Goal: Information Seeking & Learning: Learn about a topic

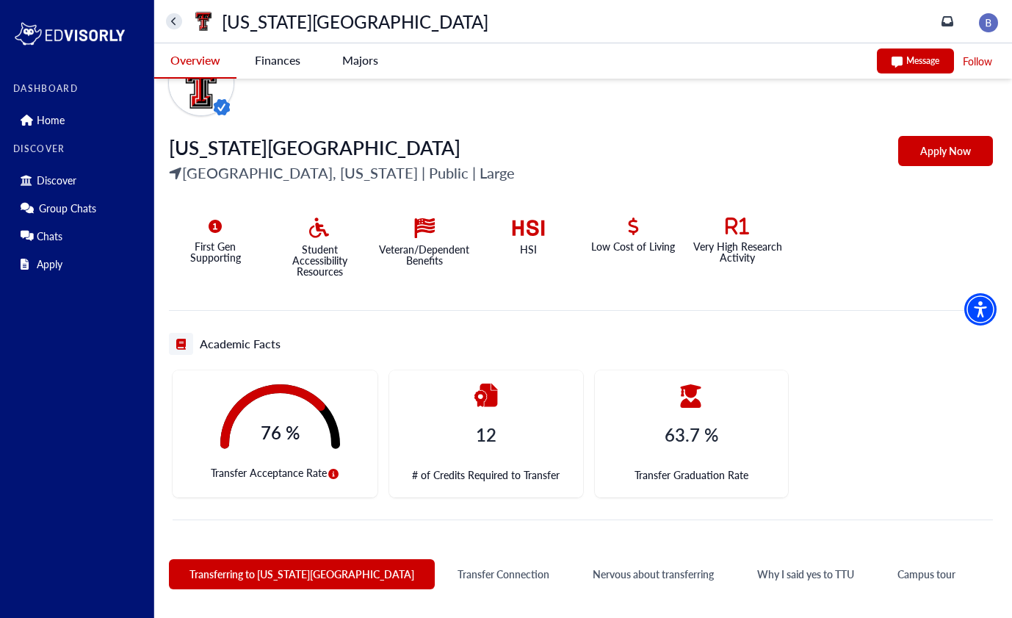
scroll to position [223, 0]
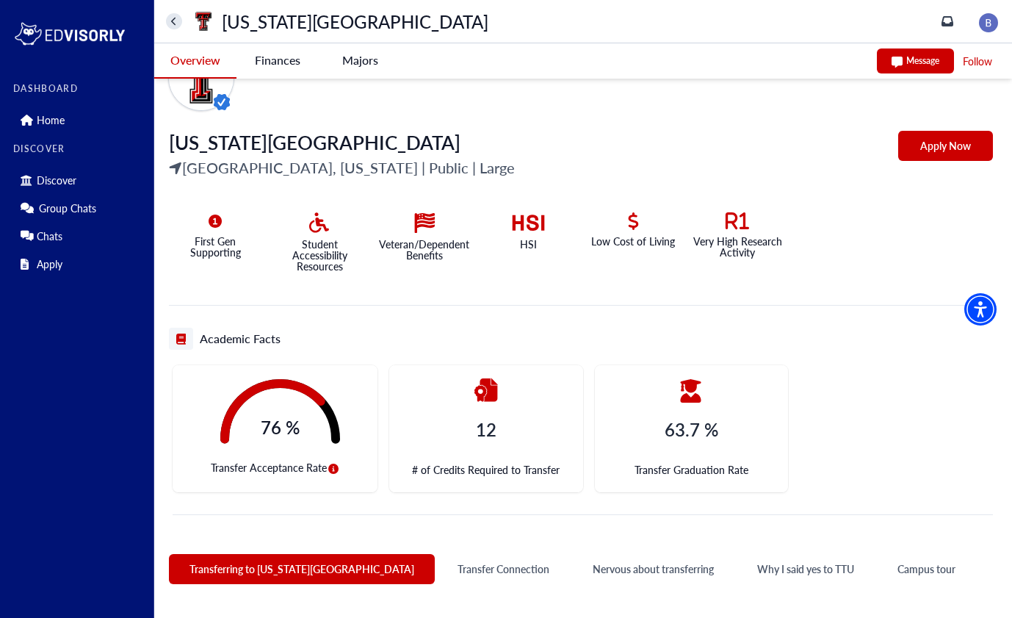
click at [333, 474] on button "circle-info" at bounding box center [333, 469] width 13 height 18
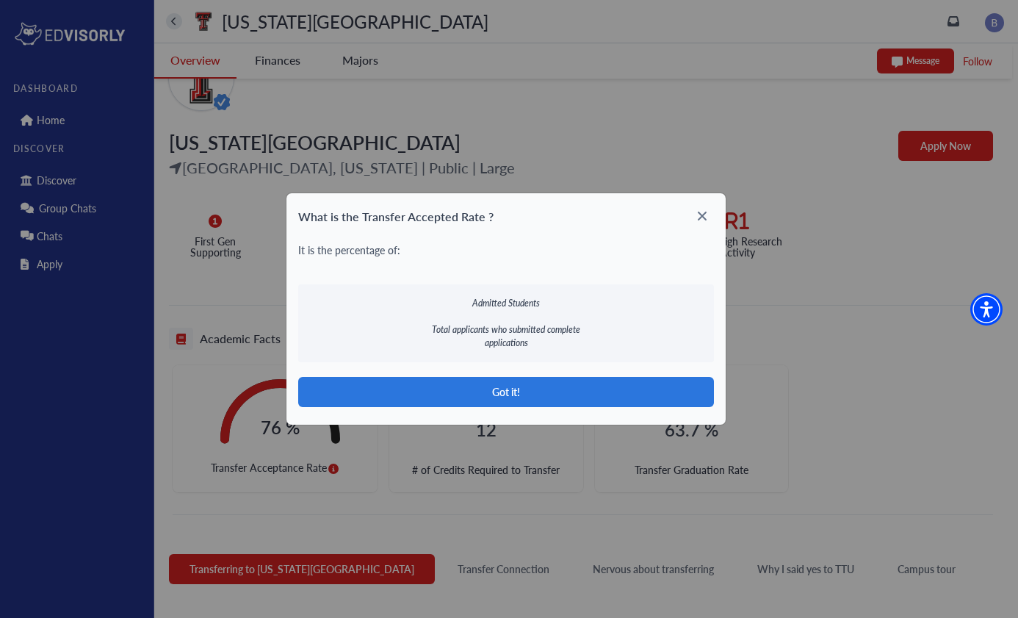
click at [701, 212] on icon at bounding box center [702, 216] width 24 height 24
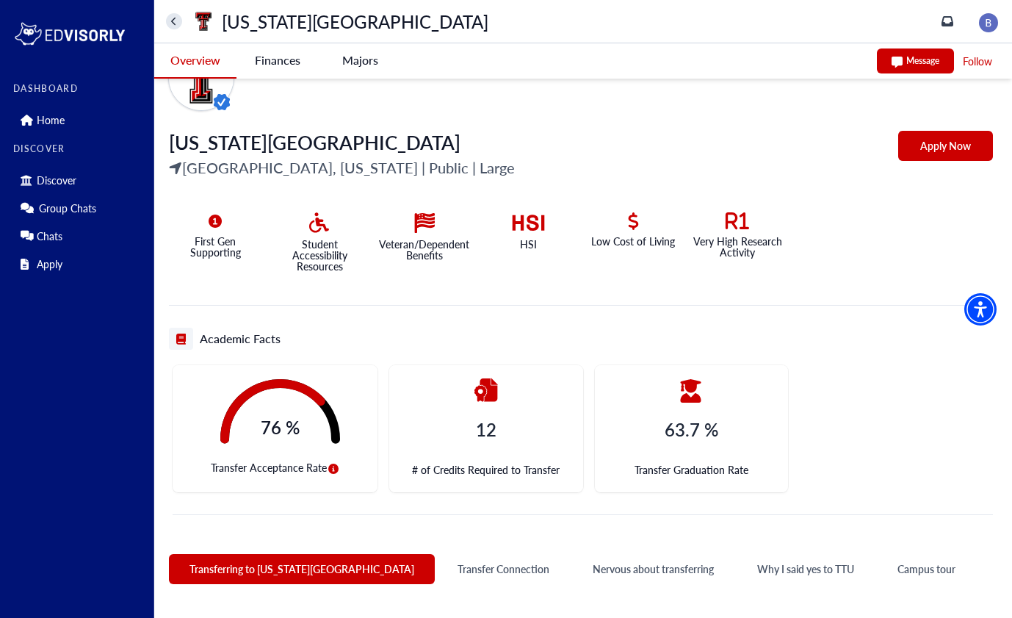
click at [328, 468] on icon "circle-info" at bounding box center [333, 468] width 10 height 10
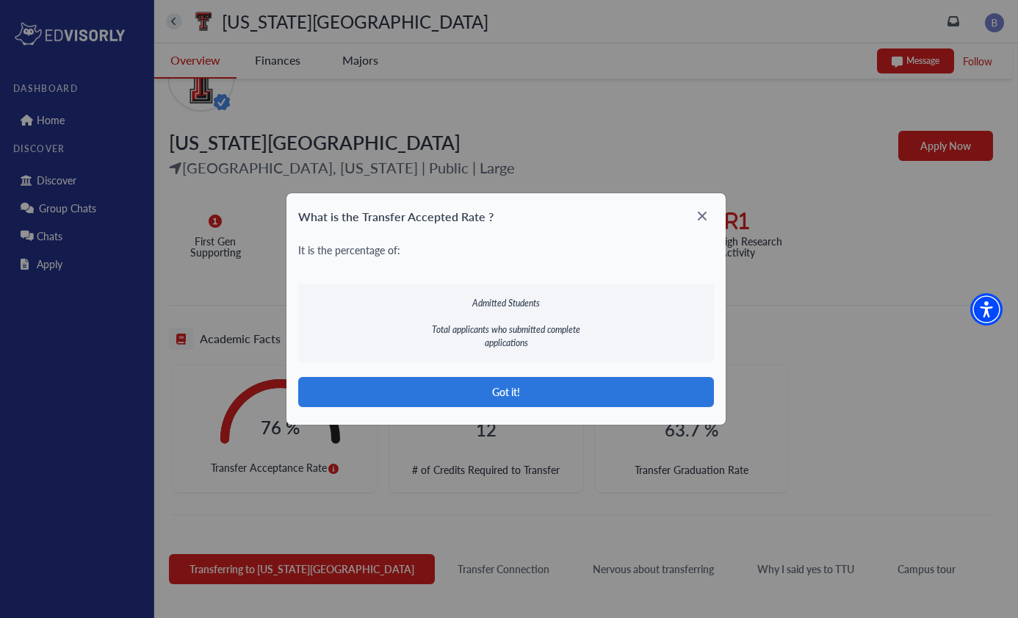
click at [702, 213] on icon at bounding box center [702, 216] width 24 height 24
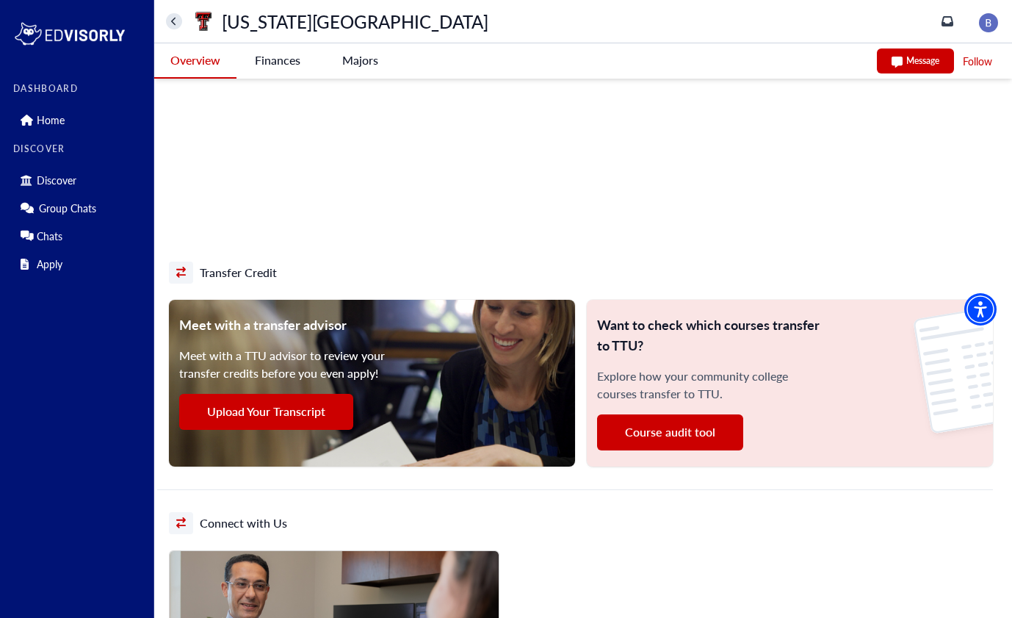
scroll to position [933, 0]
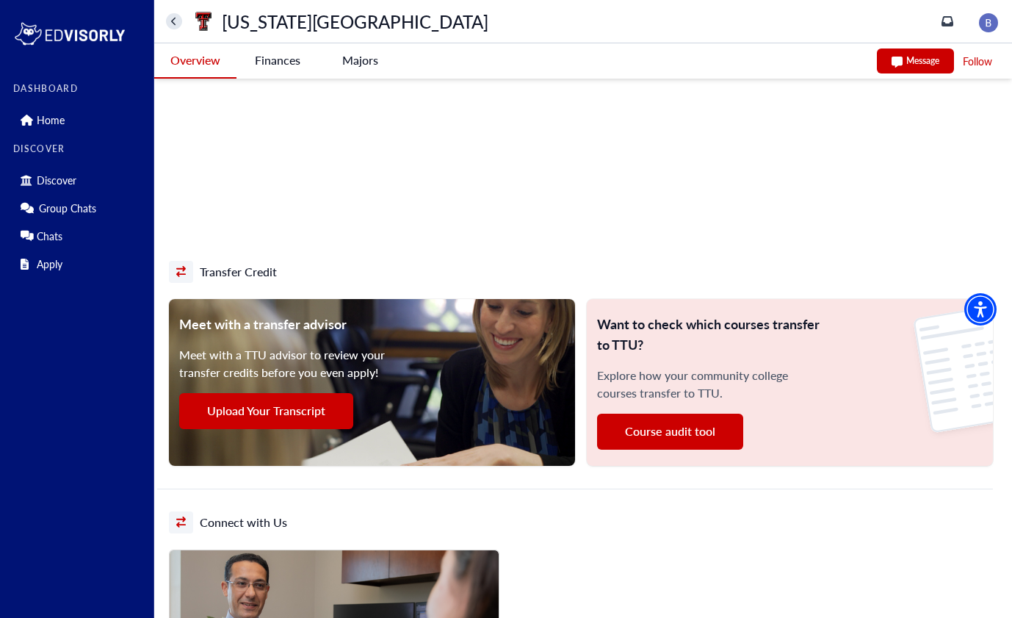
click at [651, 430] on button "Course audit tool" at bounding box center [670, 431] width 146 height 36
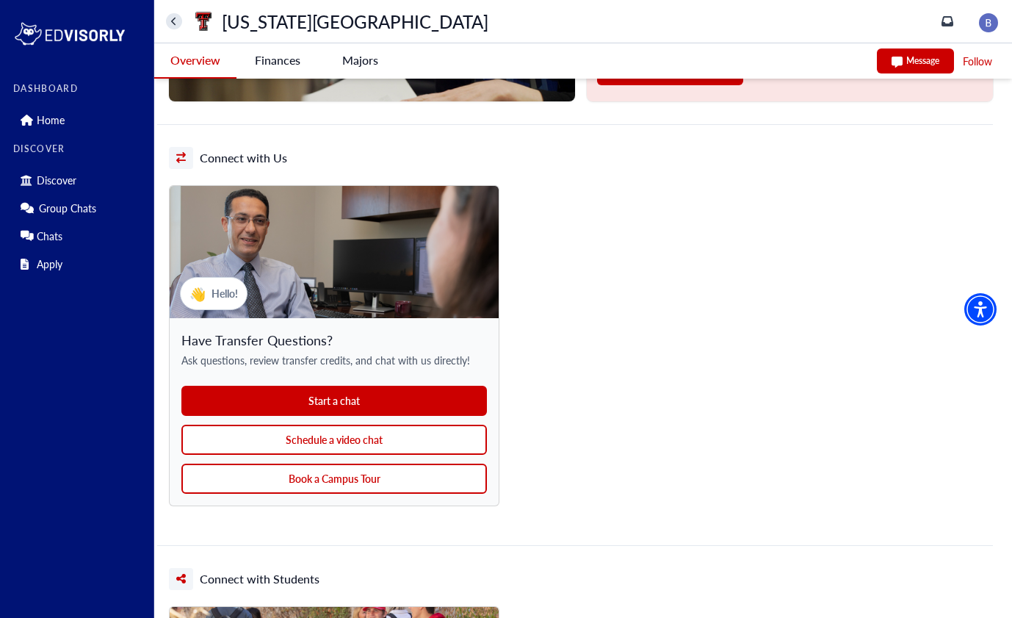
scroll to position [1304, 0]
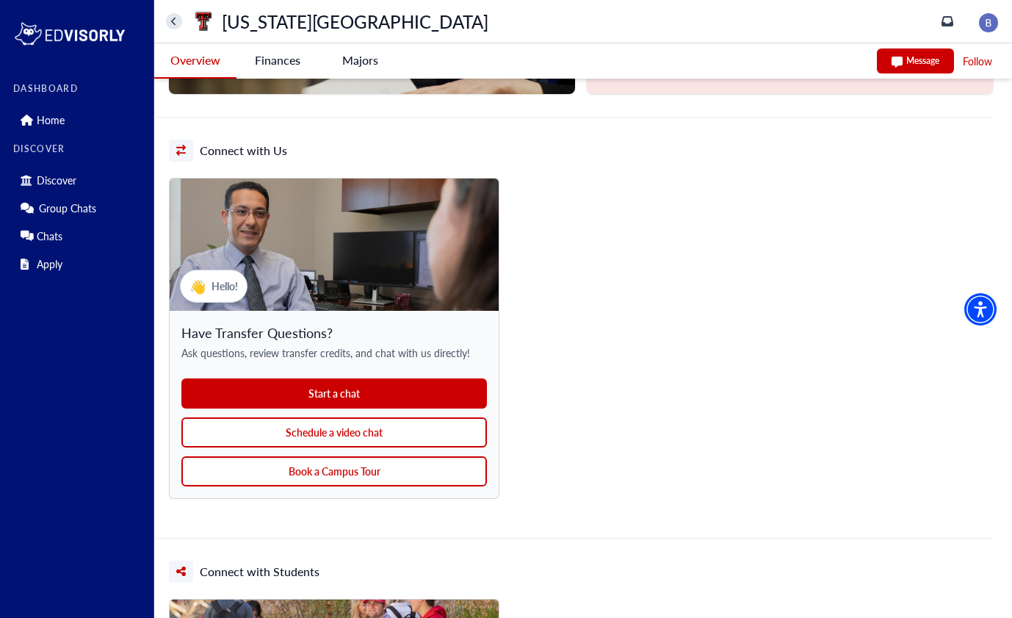
click at [371, 428] on button "Schedule a video chat" at bounding box center [334, 432] width 306 height 30
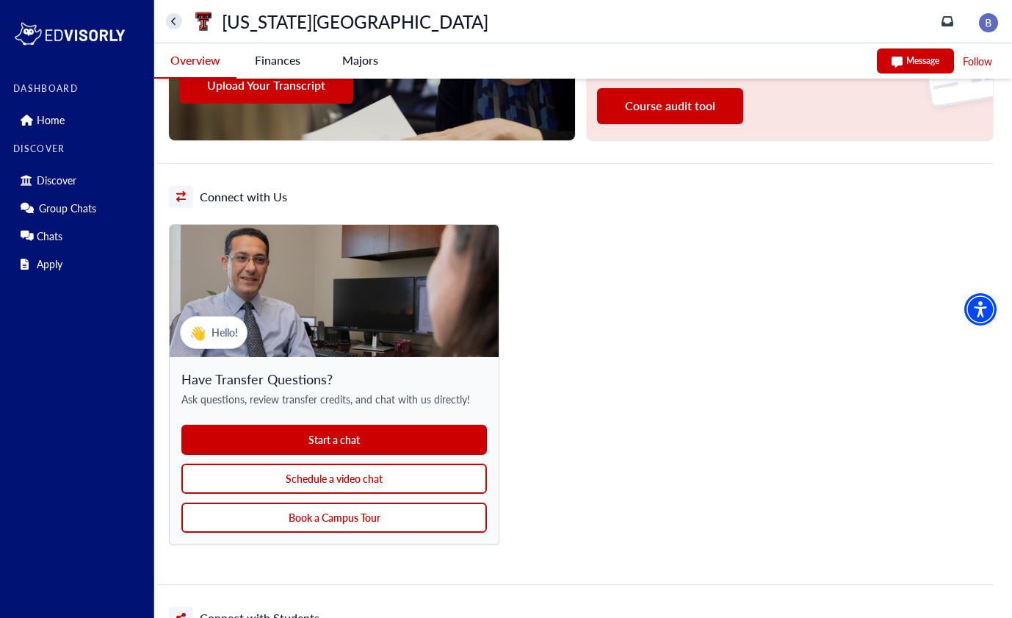
scroll to position [1287, 0]
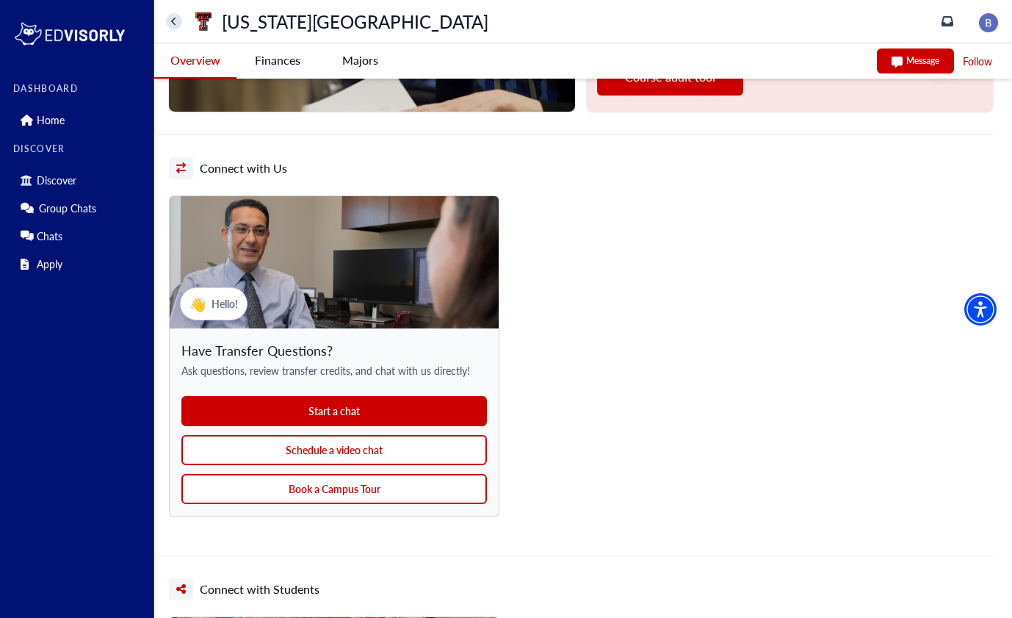
click at [372, 488] on button "Book a Campus Tour" at bounding box center [334, 489] width 306 height 30
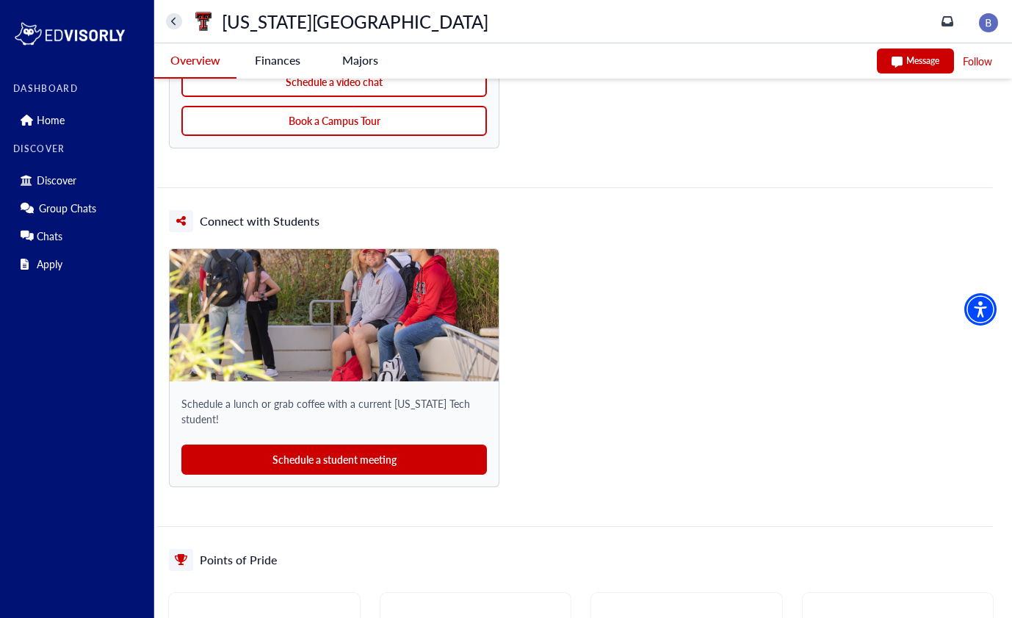
scroll to position [1655, 0]
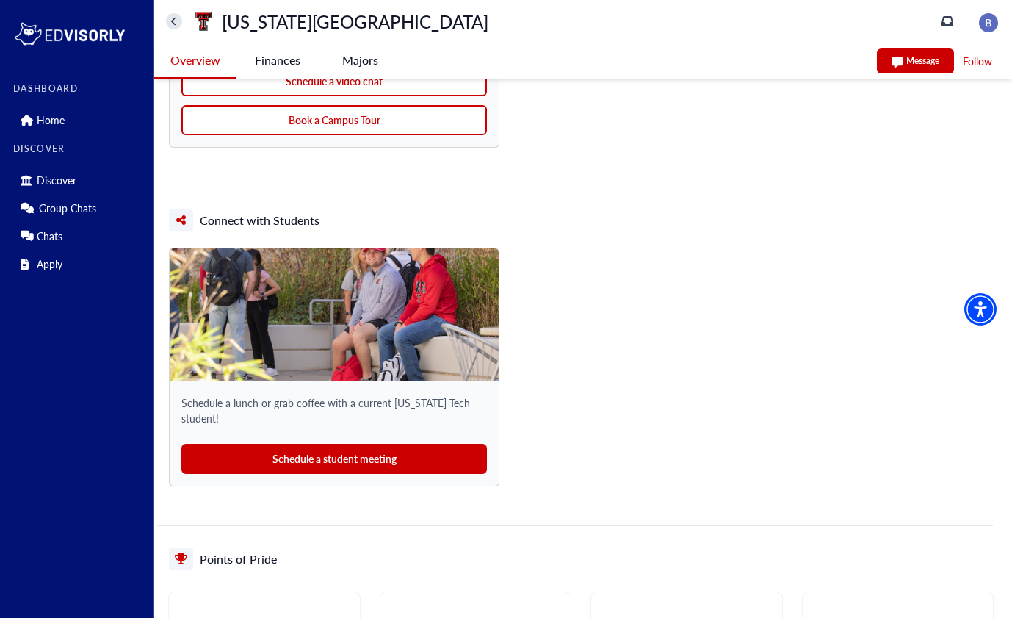
click at [343, 449] on button "Schedule a student meeting" at bounding box center [334, 459] width 306 height 30
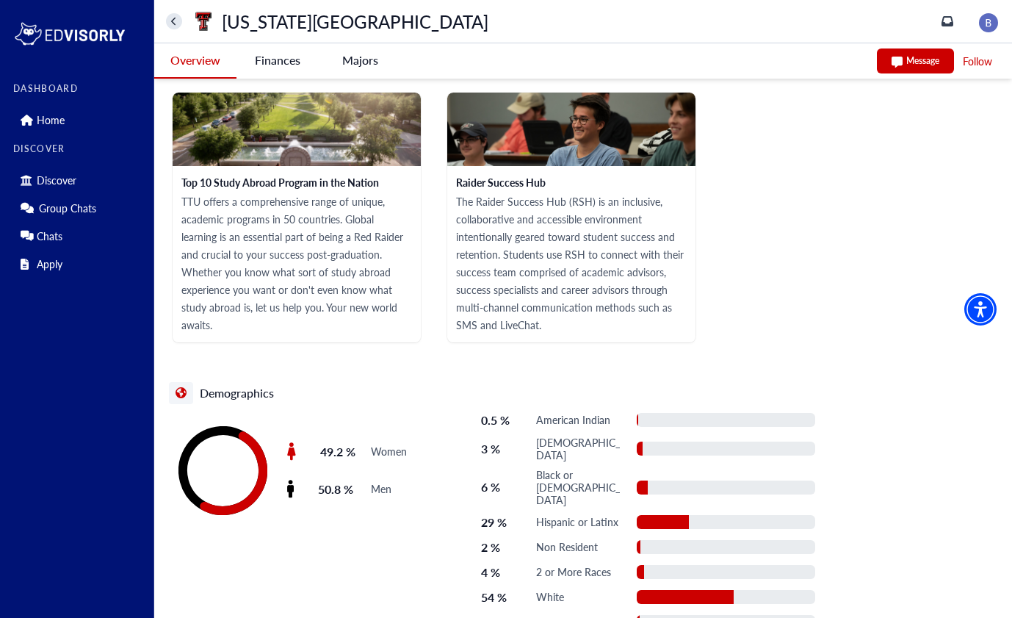
scroll to position [2899, 0]
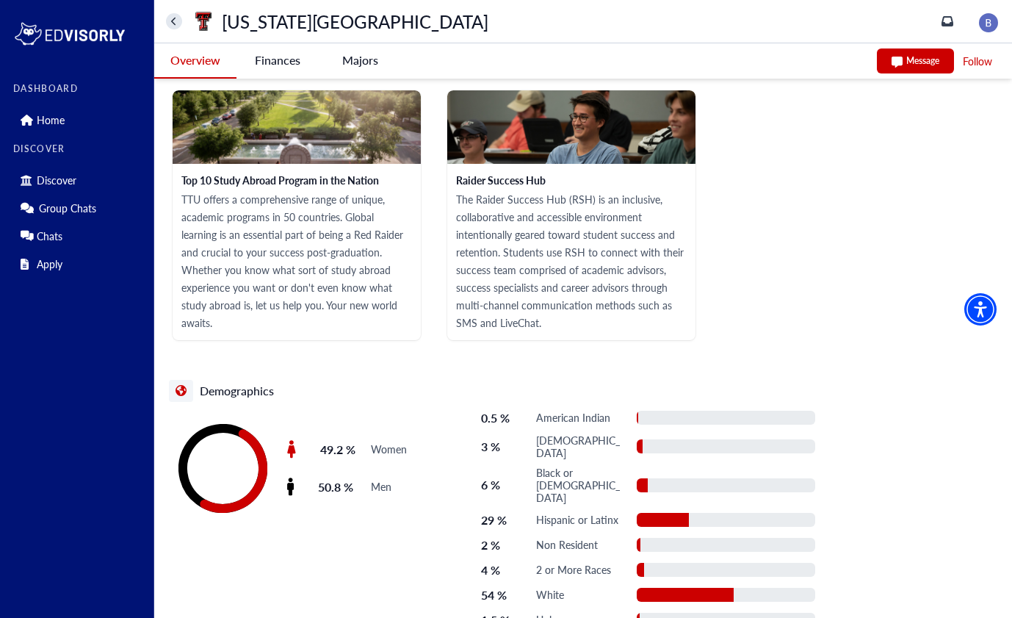
click at [285, 65] on University-tag "Finances" at bounding box center [277, 60] width 82 height 34
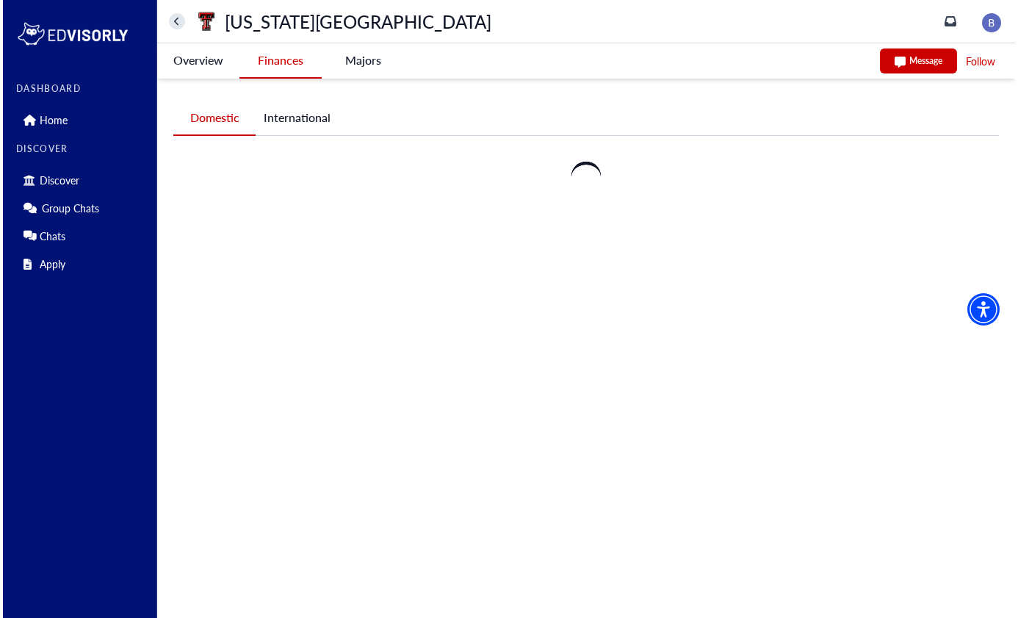
scroll to position [0, 0]
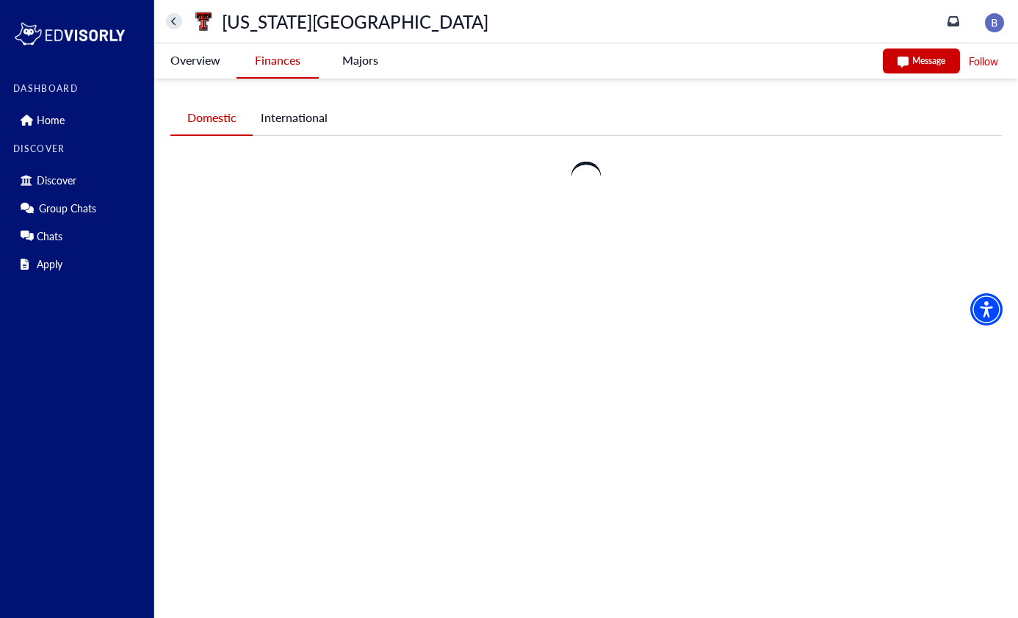
click at [285, 65] on University-tag "Finances" at bounding box center [277, 60] width 82 height 35
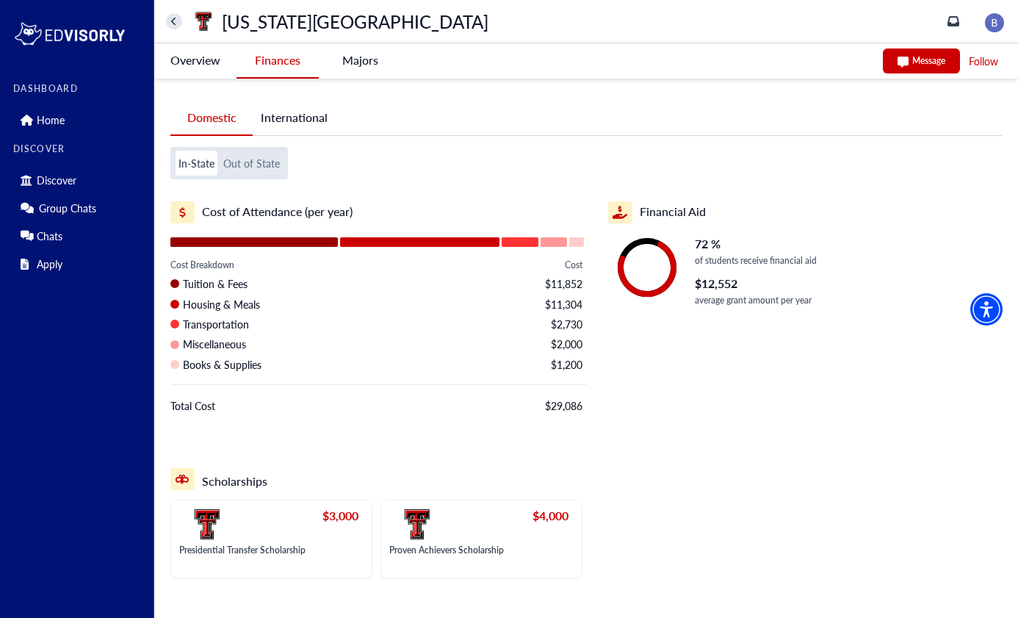
click at [255, 172] on button "Out of State" at bounding box center [251, 163] width 62 height 25
click at [199, 164] on button "In-State" at bounding box center [197, 163] width 42 height 25
click at [197, 168] on button "In-State" at bounding box center [197, 163] width 42 height 25
click at [295, 117] on button "International" at bounding box center [294, 118] width 83 height 34
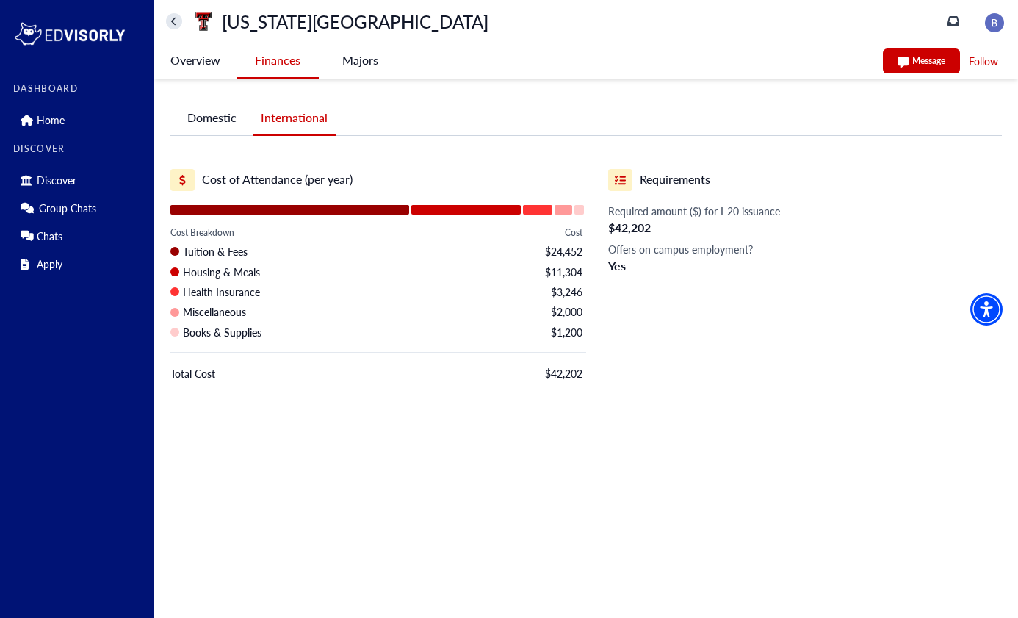
click at [213, 117] on button "Domestic" at bounding box center [211, 118] width 82 height 34
